Goal: Find specific page/section: Find specific page/section

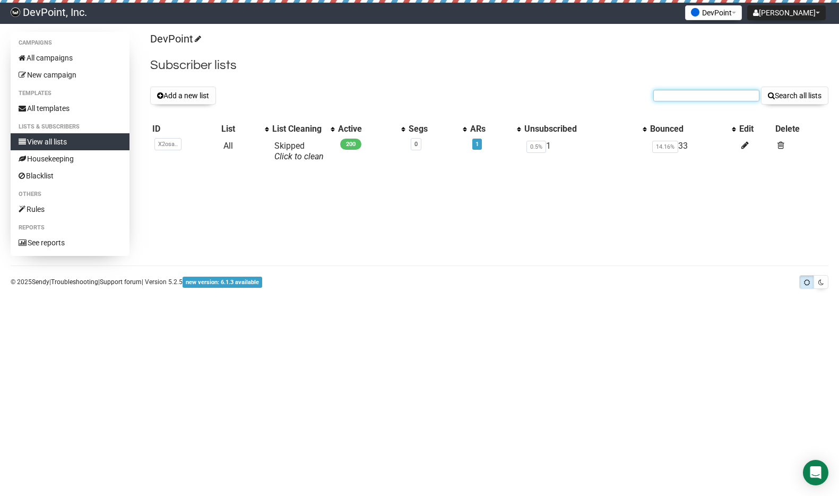
click at [662, 98] on input "text" at bounding box center [707, 96] width 106 height 12
type input "nextracker"
click at [761, 87] on button "Search all lists" at bounding box center [794, 96] width 67 height 18
click at [228, 145] on link "All" at bounding box center [229, 146] width 10 height 10
